Goal: Check status: Check status

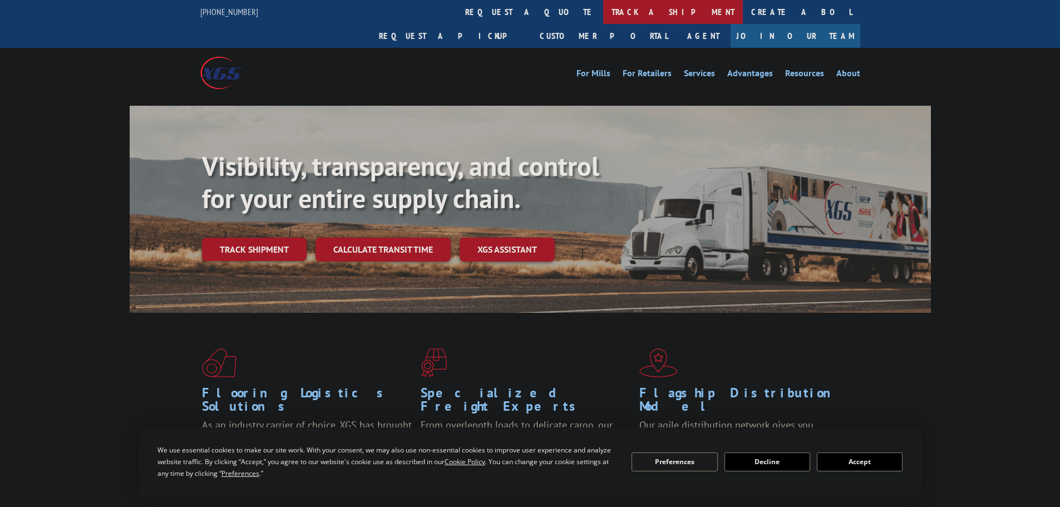
click at [603, 9] on link "track a shipment" at bounding box center [673, 12] width 140 height 24
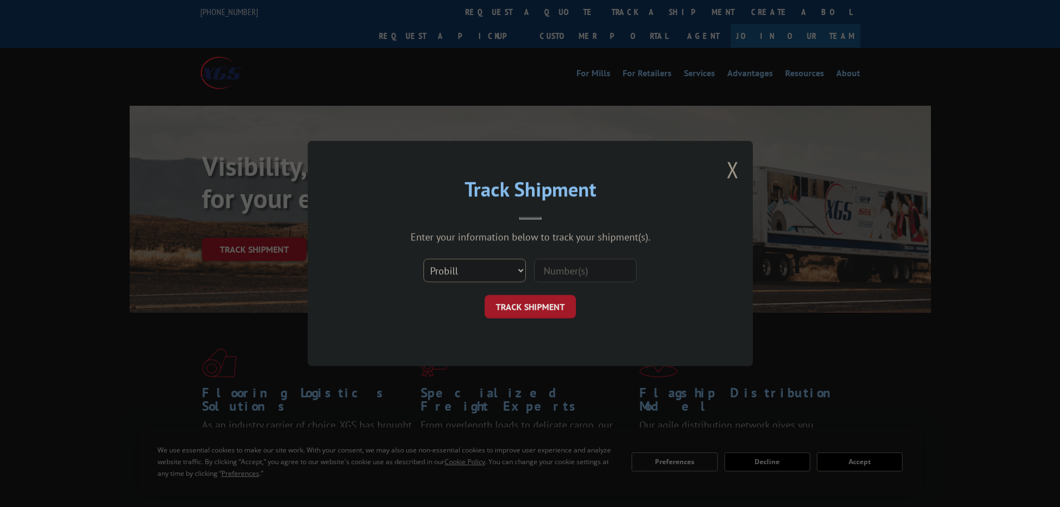
click at [490, 265] on select "Select category... Probill BOL PO" at bounding box center [475, 270] width 102 height 23
select select "po"
click at [424, 259] on select "Select category... Probill BOL PO" at bounding box center [475, 270] width 102 height 23
click at [600, 266] on input at bounding box center [585, 270] width 102 height 23
paste input "296974032"
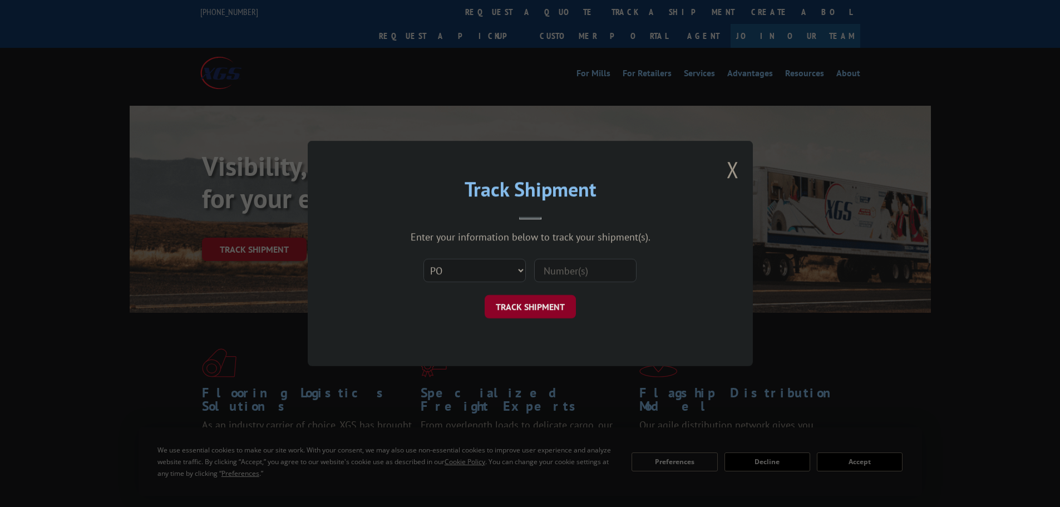
type input "296974032"
click at [549, 303] on button "TRACK SHIPMENT" at bounding box center [530, 306] width 91 height 23
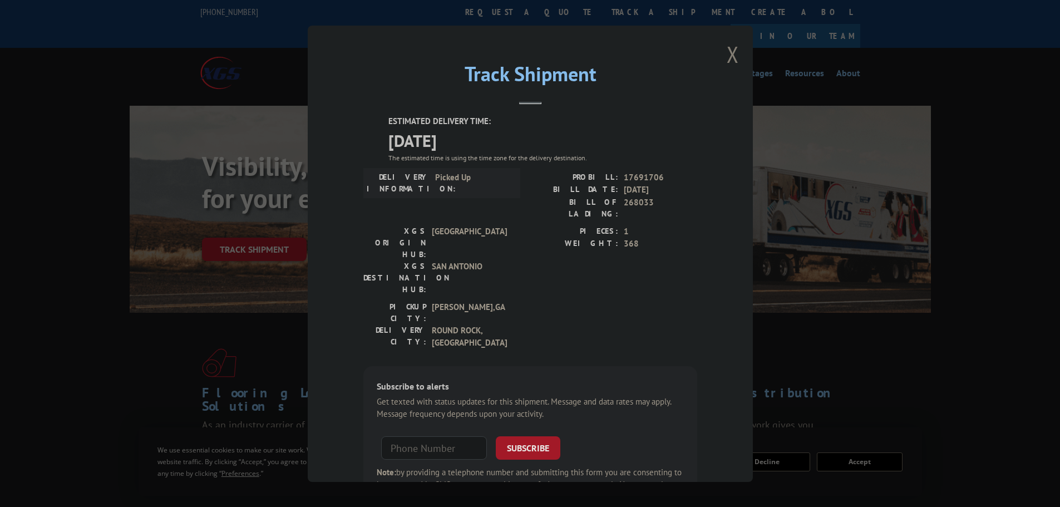
click at [727, 48] on button "Close modal" at bounding box center [733, 54] width 12 height 29
